Goal: Navigation & Orientation: Find specific page/section

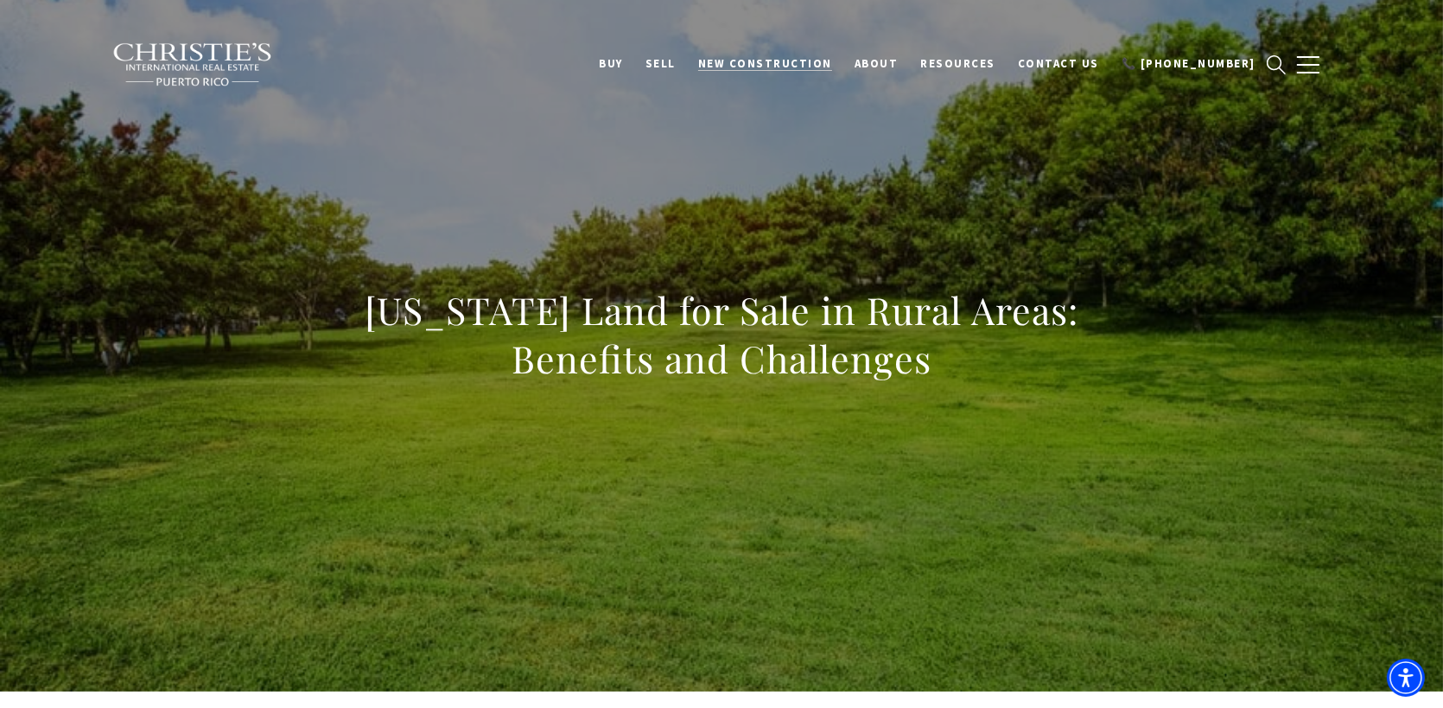
click at [815, 69] on span "New Construction" at bounding box center [765, 63] width 134 height 15
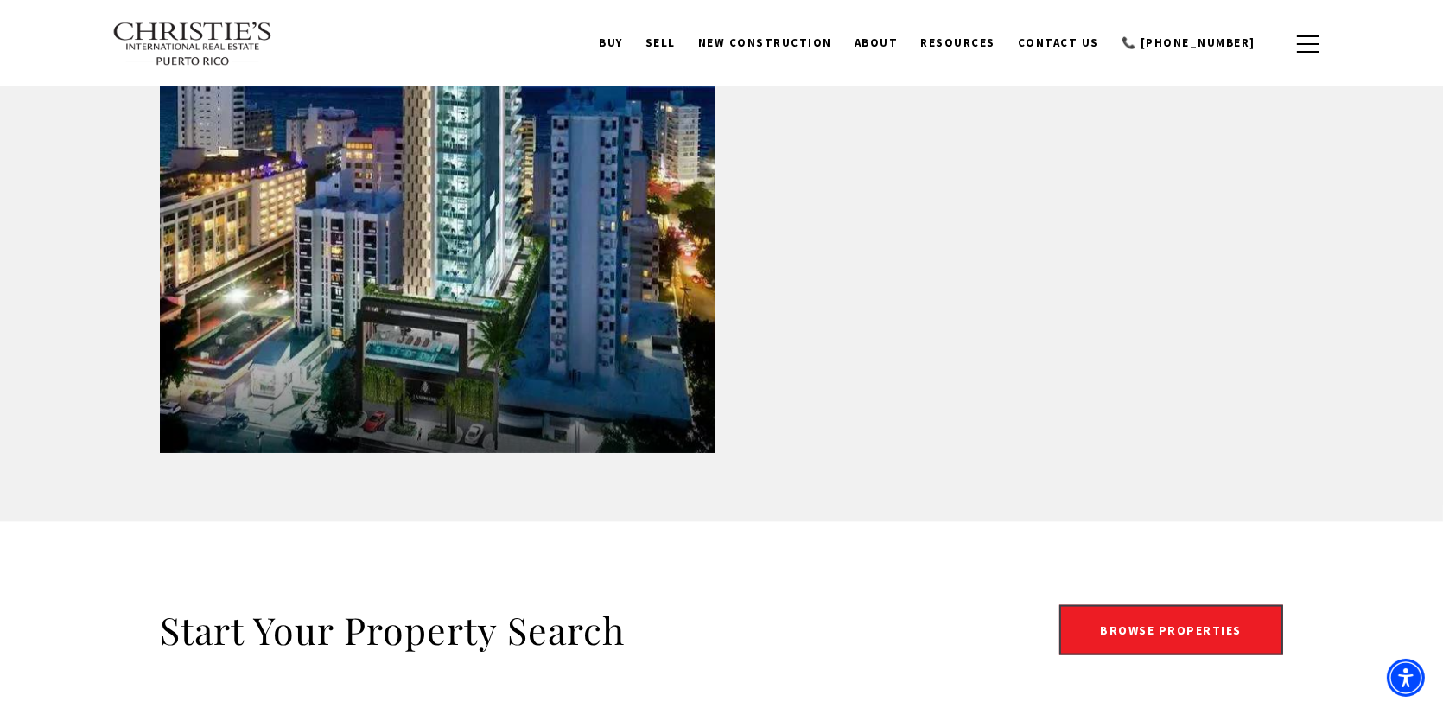
scroll to position [2785, 0]
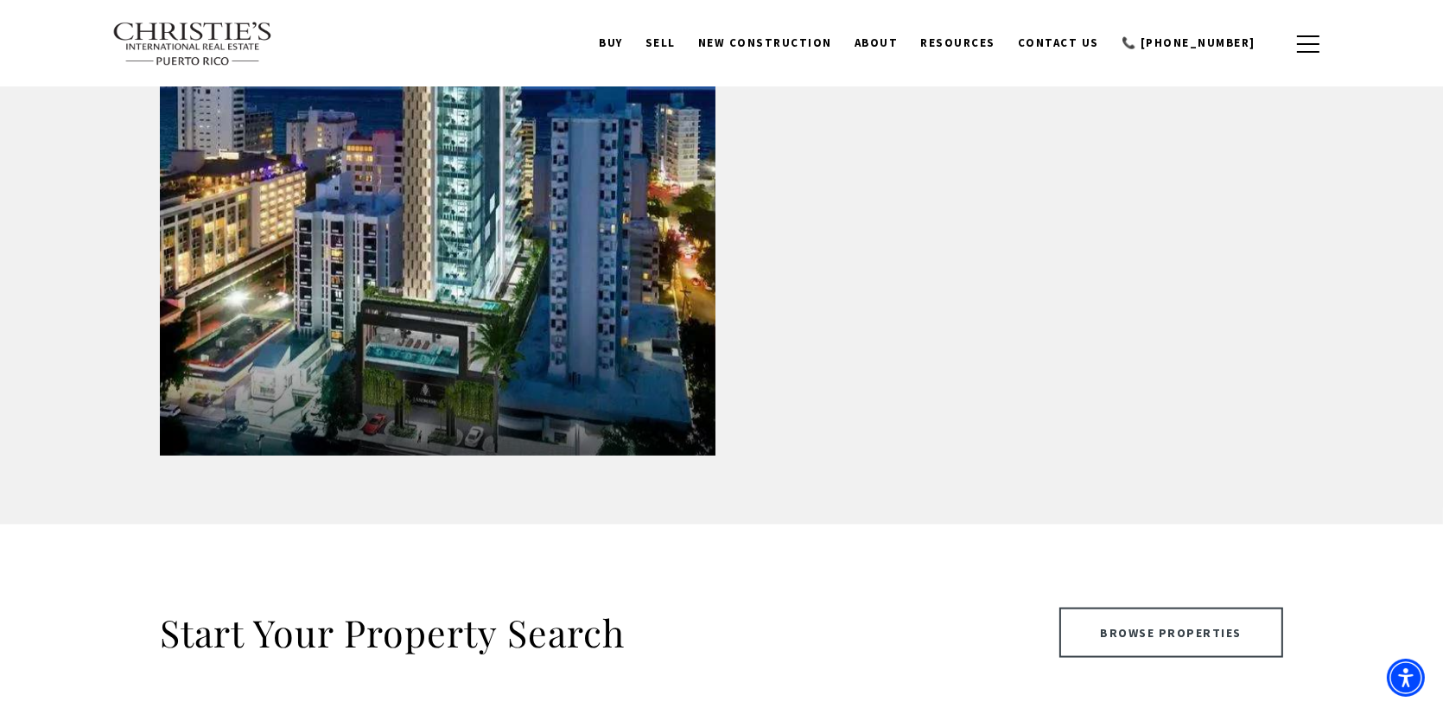
click at [1151, 621] on link "Browse Properties" at bounding box center [1171, 632] width 225 height 50
click at [1176, 622] on link "Browse Properties" at bounding box center [1171, 632] width 225 height 50
click at [1177, 622] on link "Browse Properties" at bounding box center [1171, 632] width 225 height 50
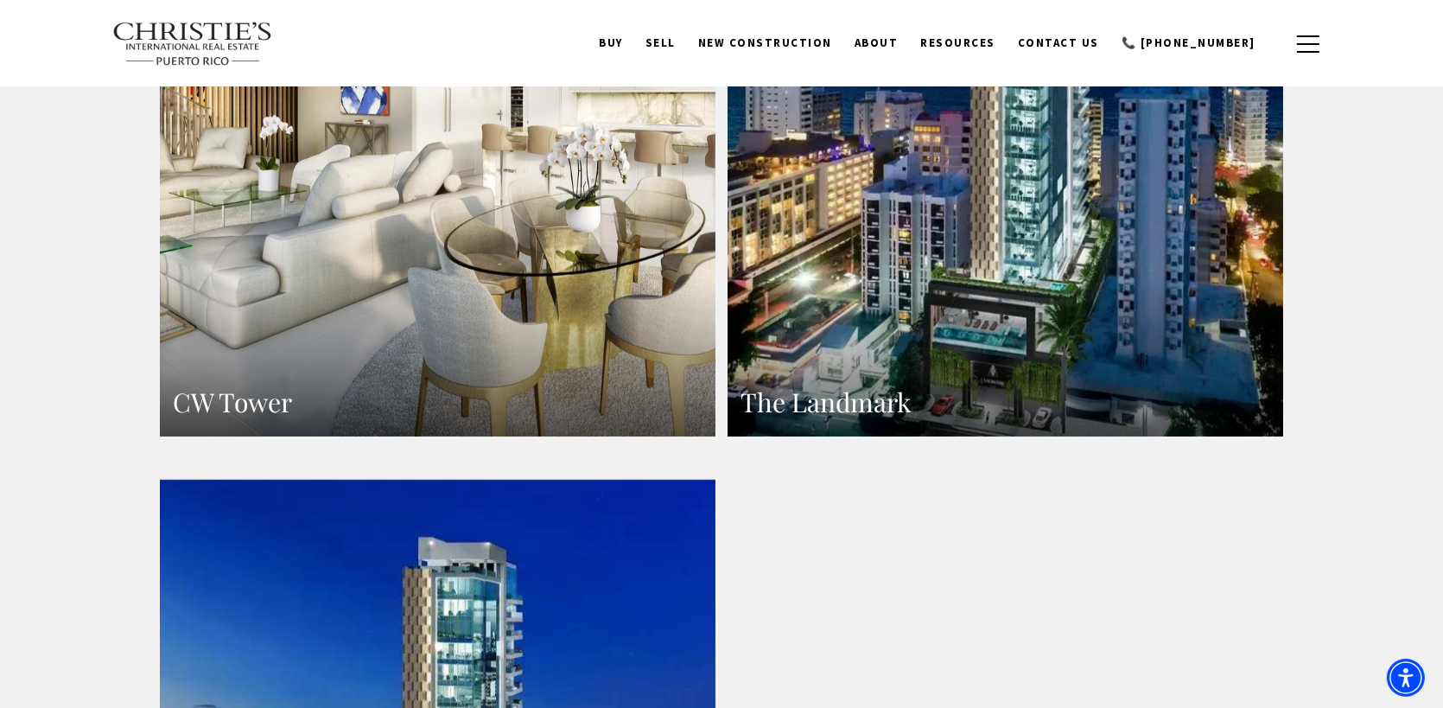
scroll to position [2008, 0]
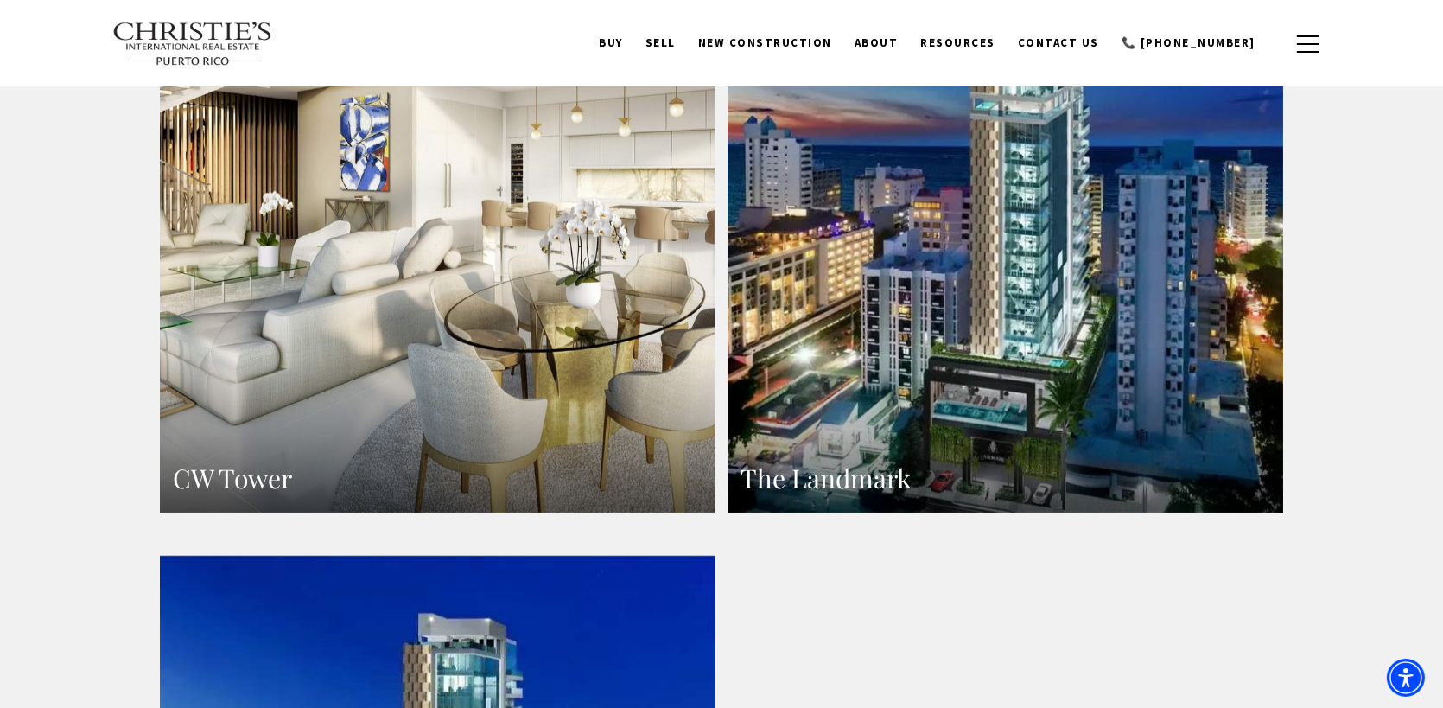
click at [1000, 302] on link "The Landmark" at bounding box center [1005, 173] width 556 height 678
